Goal: Find specific page/section: Find specific page/section

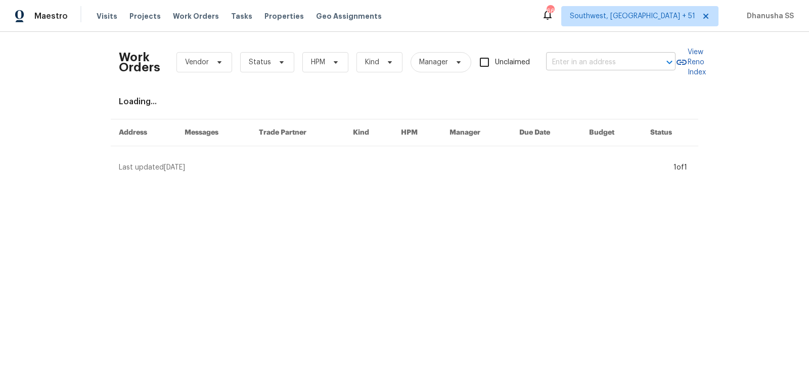
click at [580, 57] on input "text" at bounding box center [596, 63] width 101 height 16
paste input "[STREET_ADDRESS]"
type input "[STREET_ADDRESS]"
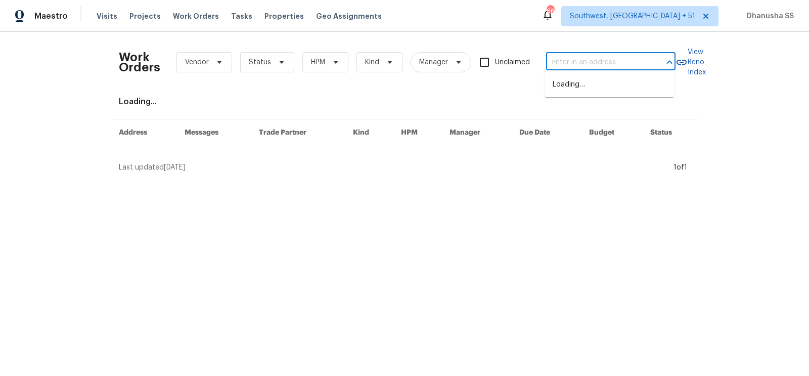
click at [570, 60] on input "text" at bounding box center [596, 63] width 101 height 16
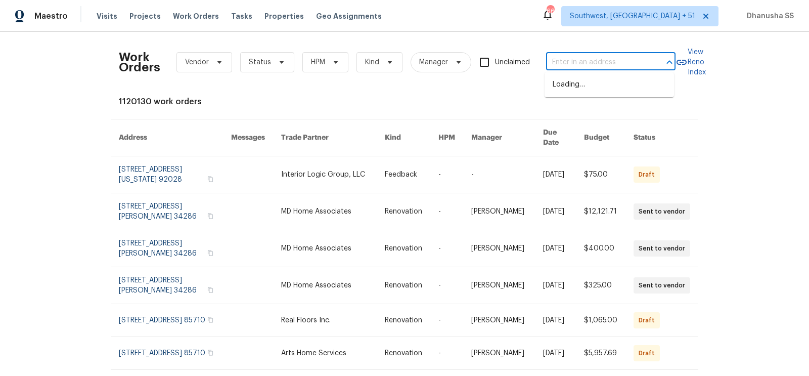
paste input "[STREET_ADDRESS]"
drag, startPoint x: 570, startPoint y: 62, endPoint x: 809, endPoint y: 110, distance: 243.0
click at [809, 110] on div "Work Orders Vendor Status HPM Kind Manager Unclaimed [STREET_ADDRESS] ​ View Re…" at bounding box center [404, 204] width 809 height 344
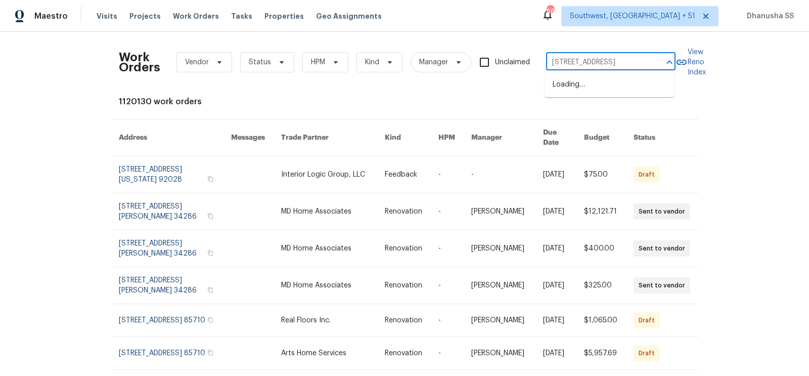
type input "[STREET_ADDRESS]"
click at [606, 83] on li "[STREET_ADDRESS]" at bounding box center [609, 84] width 129 height 17
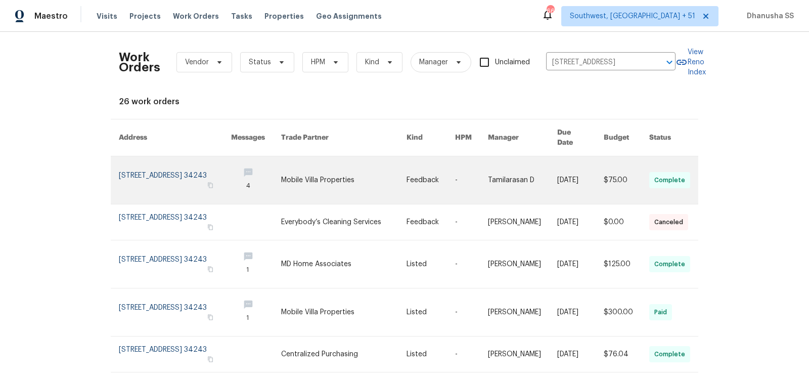
click at [489, 165] on td "Tamilarasan D" at bounding box center [514, 180] width 69 height 48
click at [330, 169] on link at bounding box center [343, 180] width 125 height 48
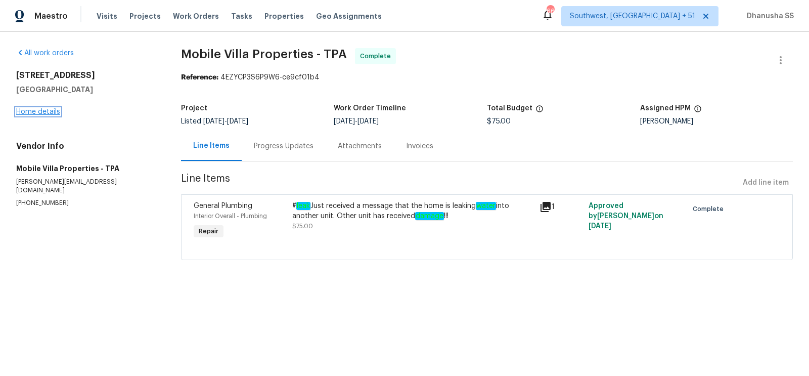
click at [41, 113] on link "Home details" at bounding box center [38, 111] width 44 height 7
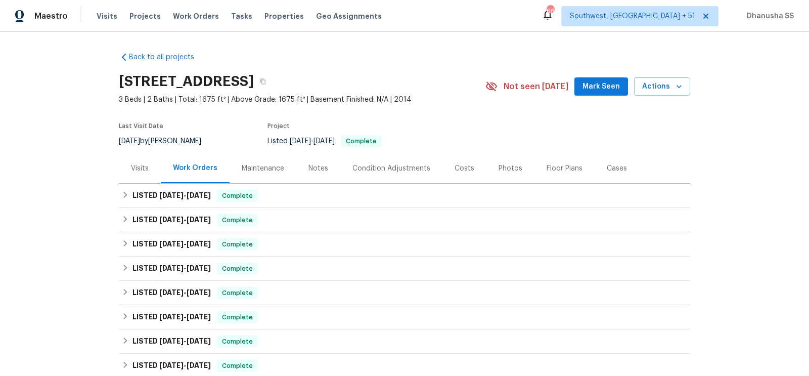
scroll to position [125, 0]
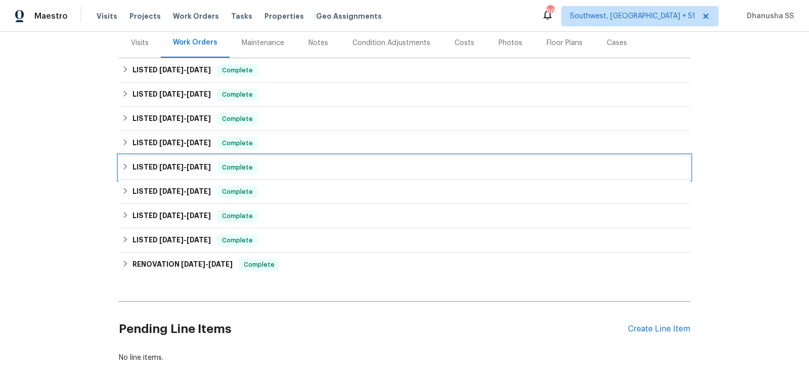
click at [281, 175] on div "LISTED [DATE] - [DATE] Complete" at bounding box center [404, 167] width 571 height 24
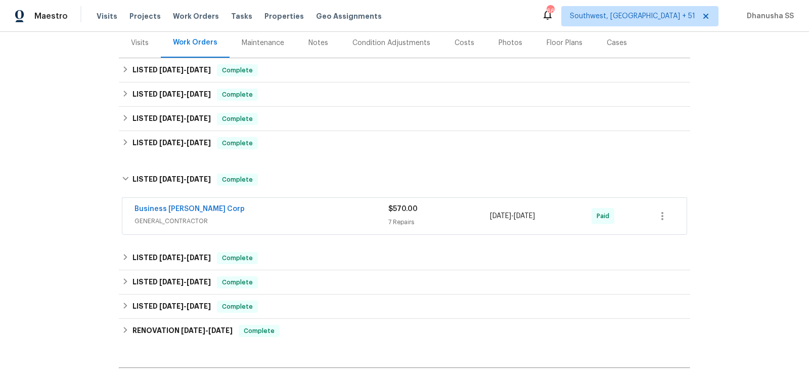
click at [330, 210] on div "Business [PERSON_NAME] Corp" at bounding box center [262, 210] width 254 height 12
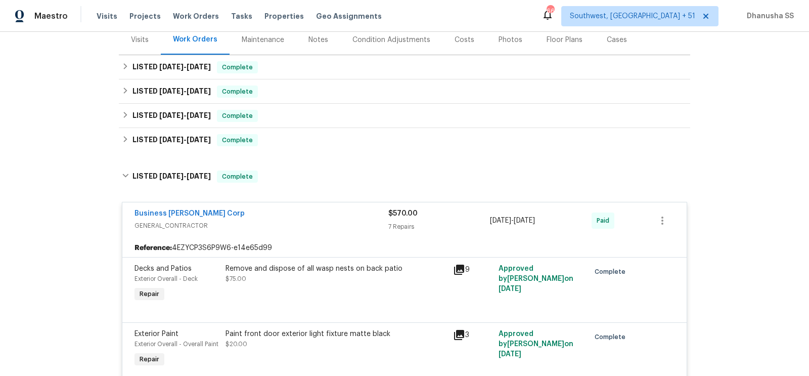
scroll to position [122, 0]
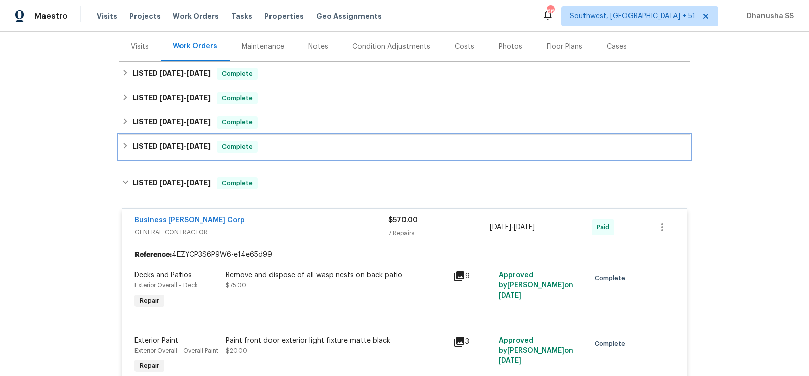
click at [309, 155] on div "LISTED [DATE] - [DATE] Complete" at bounding box center [404, 147] width 571 height 24
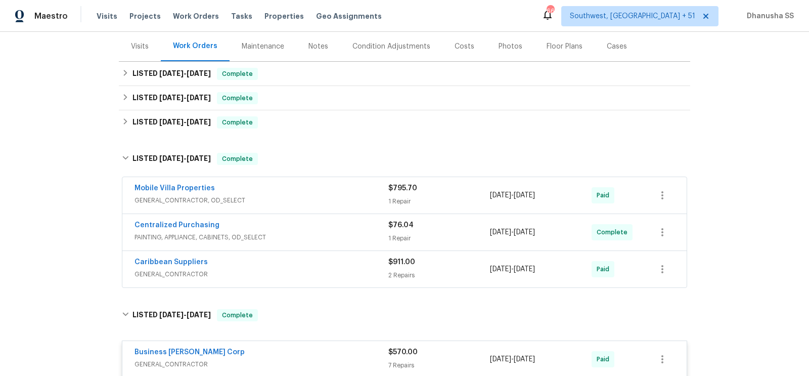
click at [341, 273] on span "GENERAL_CONTRACTOR" at bounding box center [262, 274] width 254 height 10
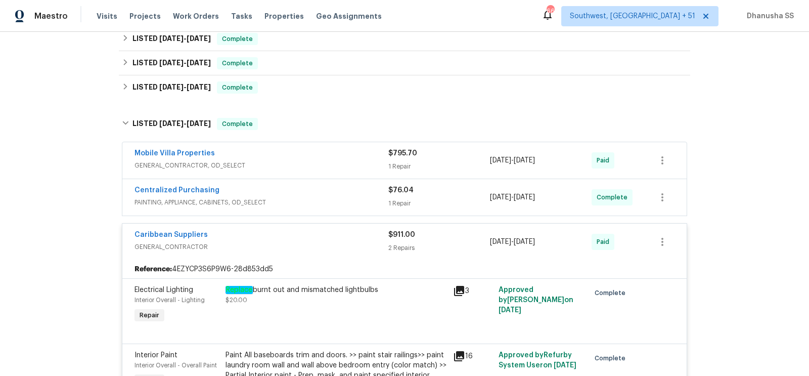
scroll to position [142, 0]
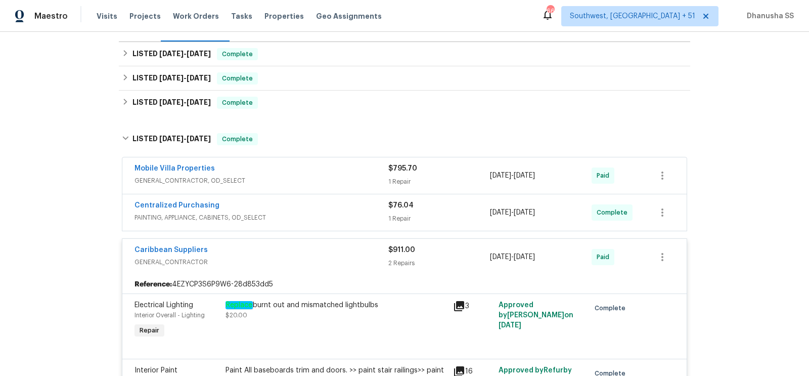
click at [339, 221] on div "Centralized Purchasing PAINTING, APPLIANCE, CABINETS, OD_SELECT" at bounding box center [262, 212] width 254 height 24
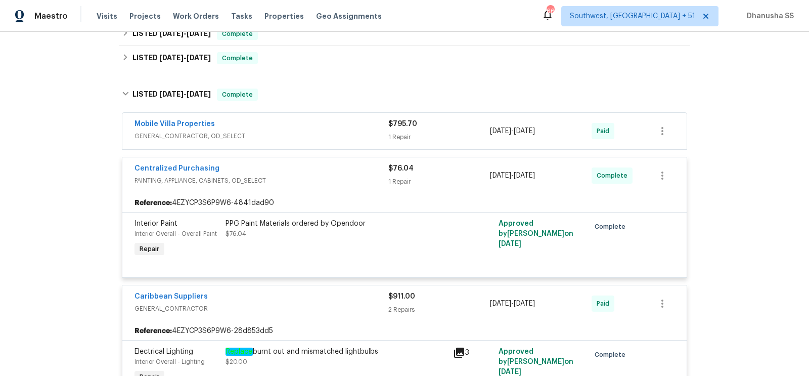
scroll to position [153, 0]
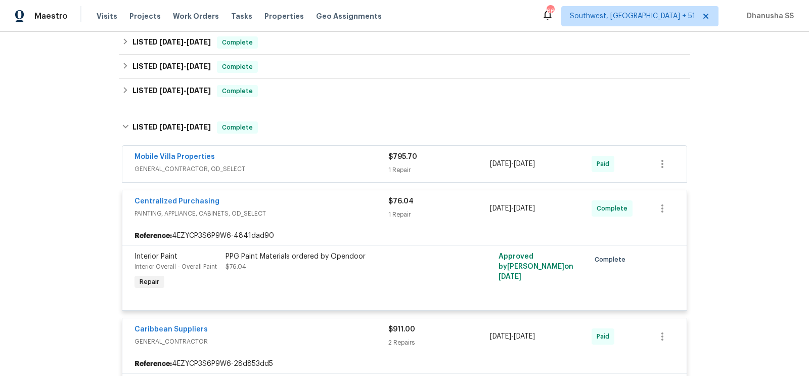
click at [326, 170] on span "GENERAL_CONTRACTOR, OD_SELECT" at bounding box center [262, 169] width 254 height 10
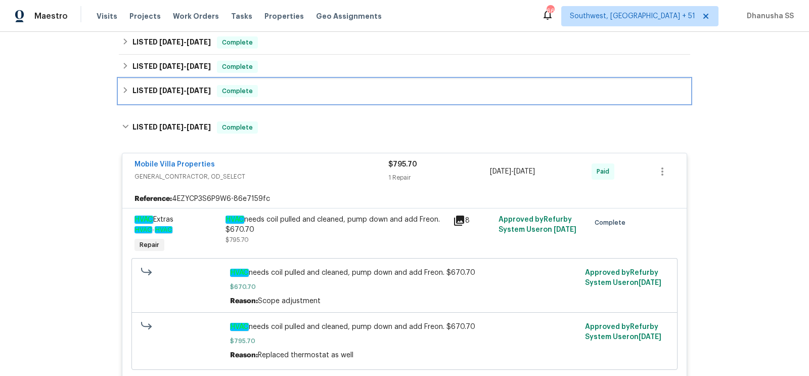
click at [279, 89] on div "LISTED 9/12/25 - 9/15/25 Complete" at bounding box center [404, 91] width 565 height 12
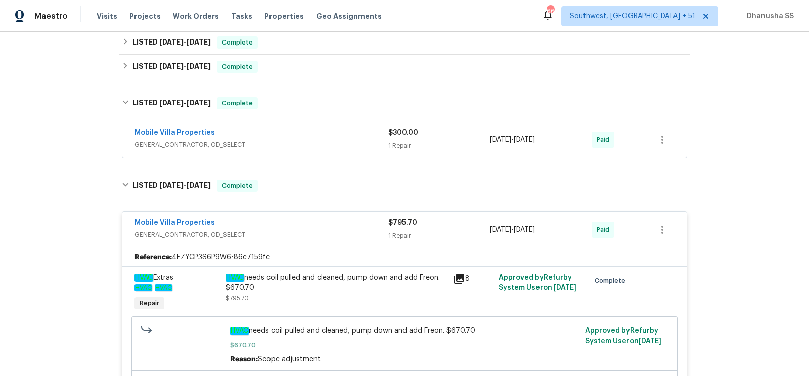
click at [336, 147] on span "GENERAL_CONTRACTOR, OD_SELECT" at bounding box center [262, 145] width 254 height 10
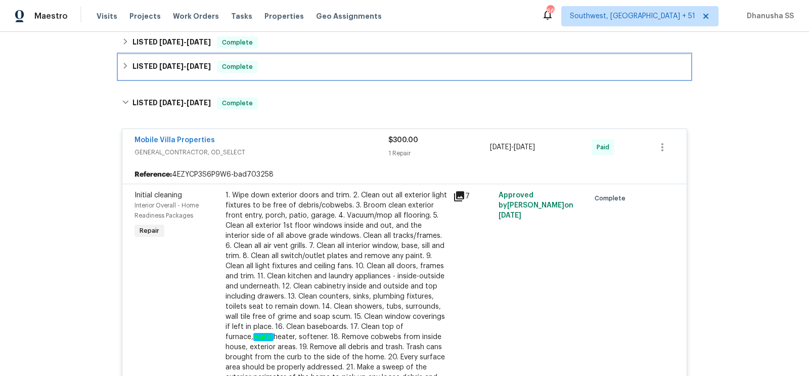
click at [300, 69] on div "LISTED 9/18/25 - 9/20/25 Complete" at bounding box center [404, 67] width 565 height 12
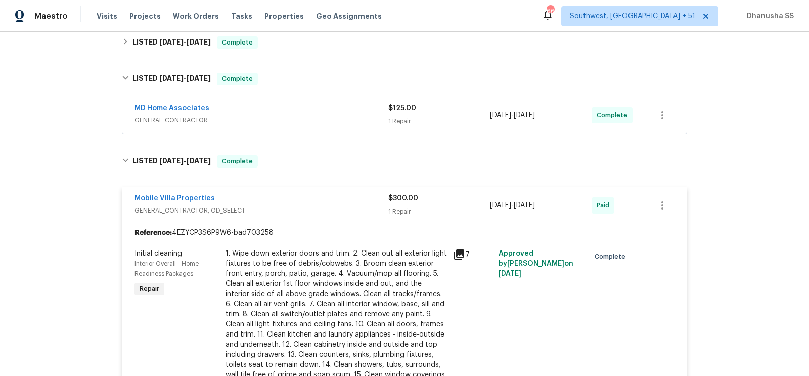
click at [331, 117] on span "GENERAL_CONTRACTOR" at bounding box center [262, 120] width 254 height 10
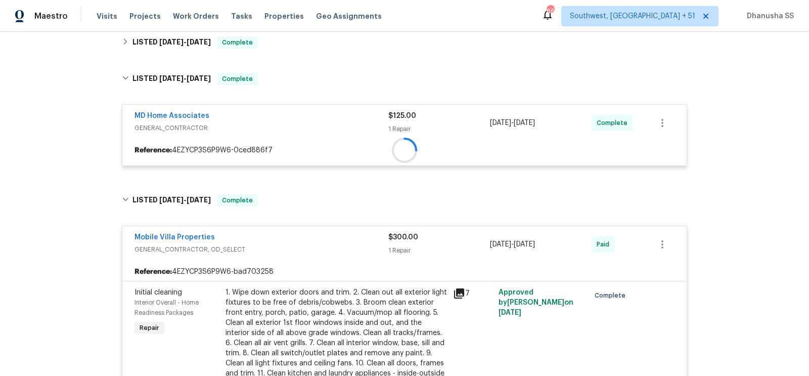
scroll to position [143, 0]
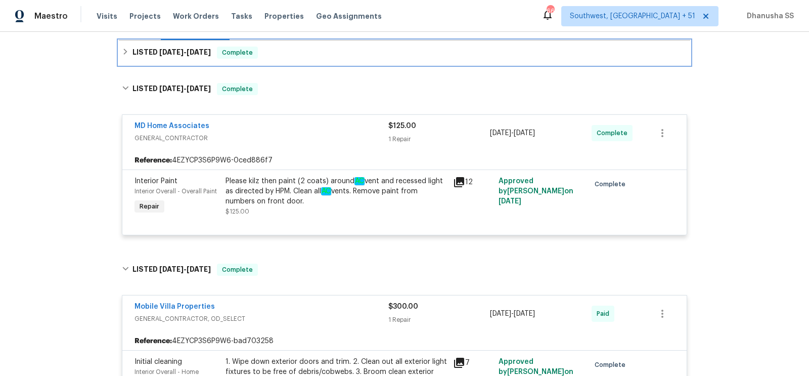
click at [301, 56] on div "LISTED 9/21/25 - 9/29/25 Complete" at bounding box center [404, 53] width 565 height 12
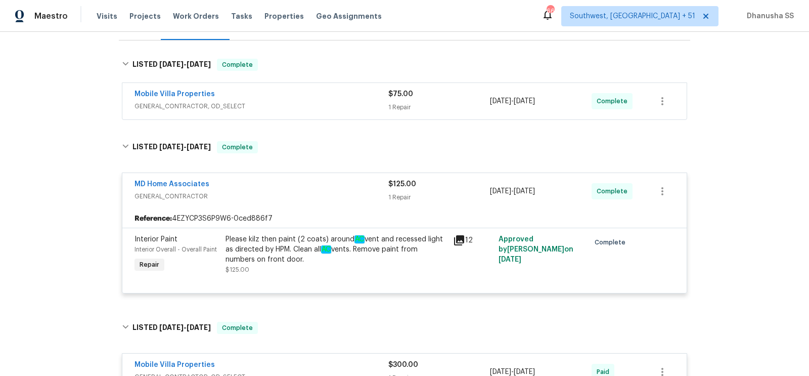
click at [335, 104] on span "GENERAL_CONTRACTOR, OD_SELECT" at bounding box center [262, 106] width 254 height 10
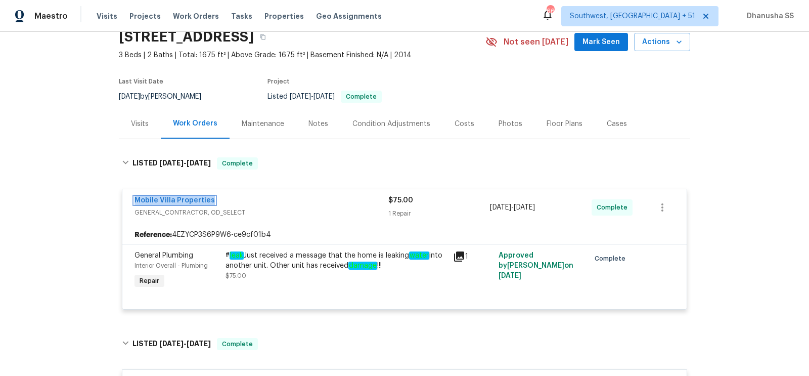
scroll to position [0, 0]
